Goal: Task Accomplishment & Management: Use online tool/utility

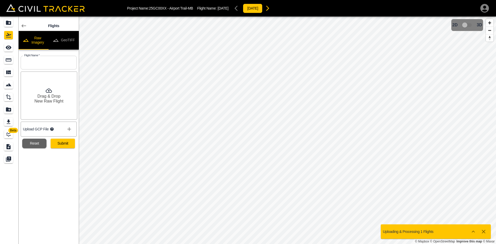
click at [69, 37] on button "GeoTIFF" at bounding box center [64, 40] width 30 height 19
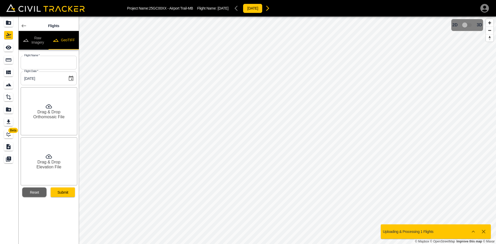
click at [54, 60] on input "text" at bounding box center [49, 63] width 56 height 14
type input "[DATE]"
click at [53, 120] on div "Drag & Drop Orthomosaic File" at bounding box center [49, 111] width 57 height 48
click at [60, 162] on div "Drag & Drop Elevation File" at bounding box center [49, 162] width 57 height 48
click at [69, 193] on button "Submit" at bounding box center [63, 193] width 24 height 10
